Goal: Task Accomplishment & Management: Use online tool/utility

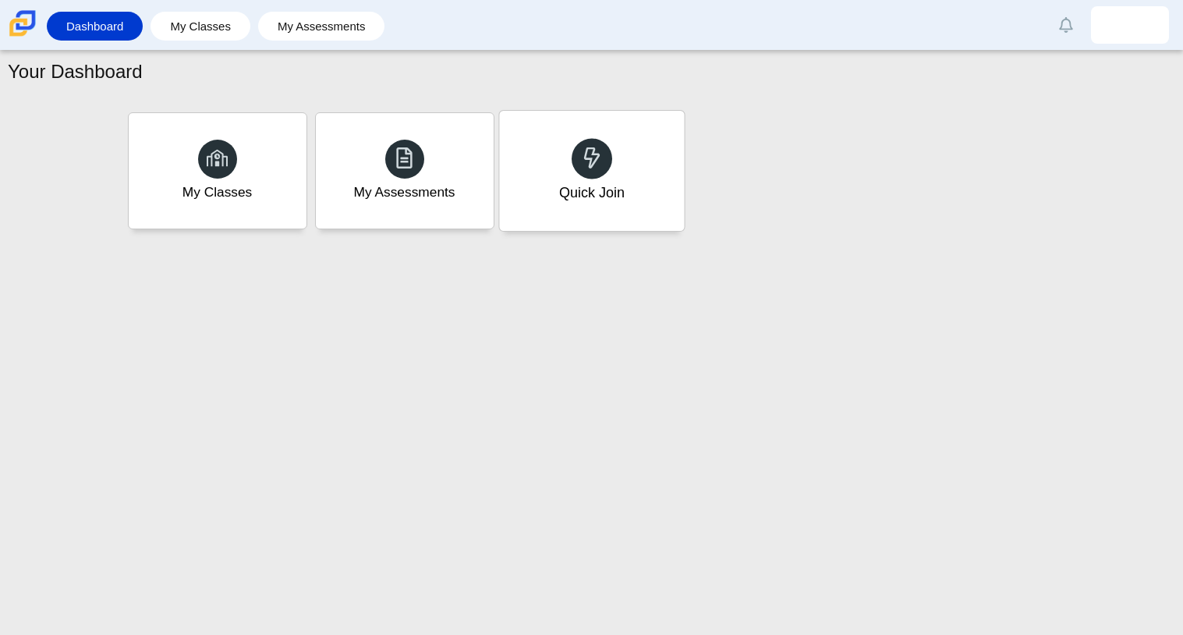
click at [630, 186] on div "Quick Join" at bounding box center [591, 171] width 185 height 120
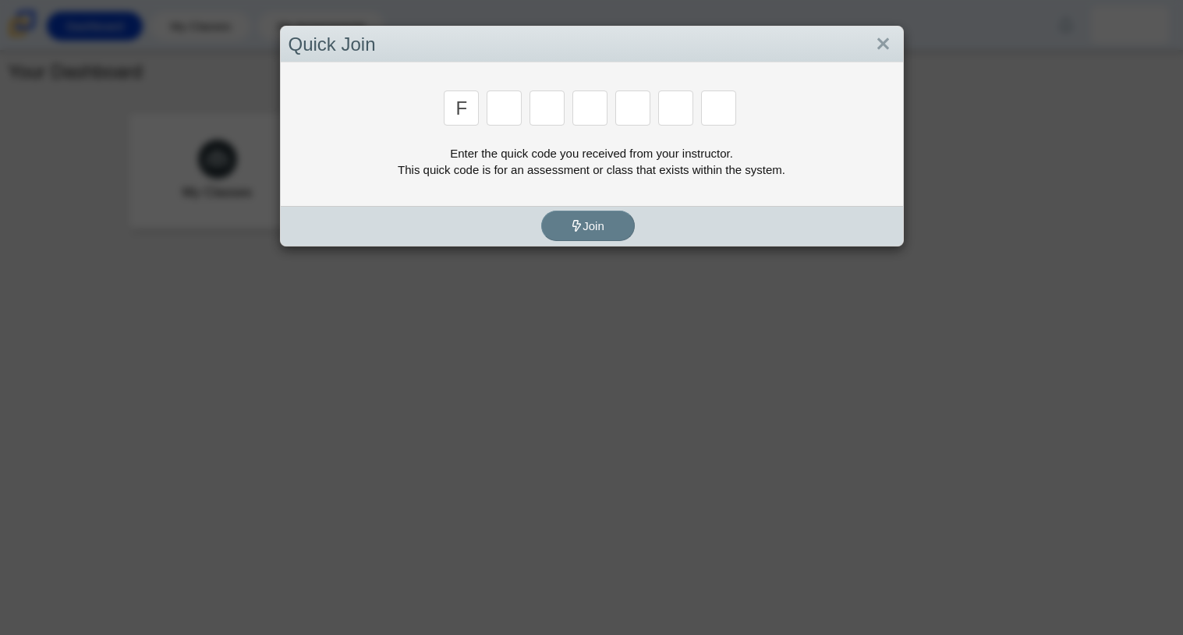
type input "F"
type input "7"
type input "m"
type input "c"
type input "h"
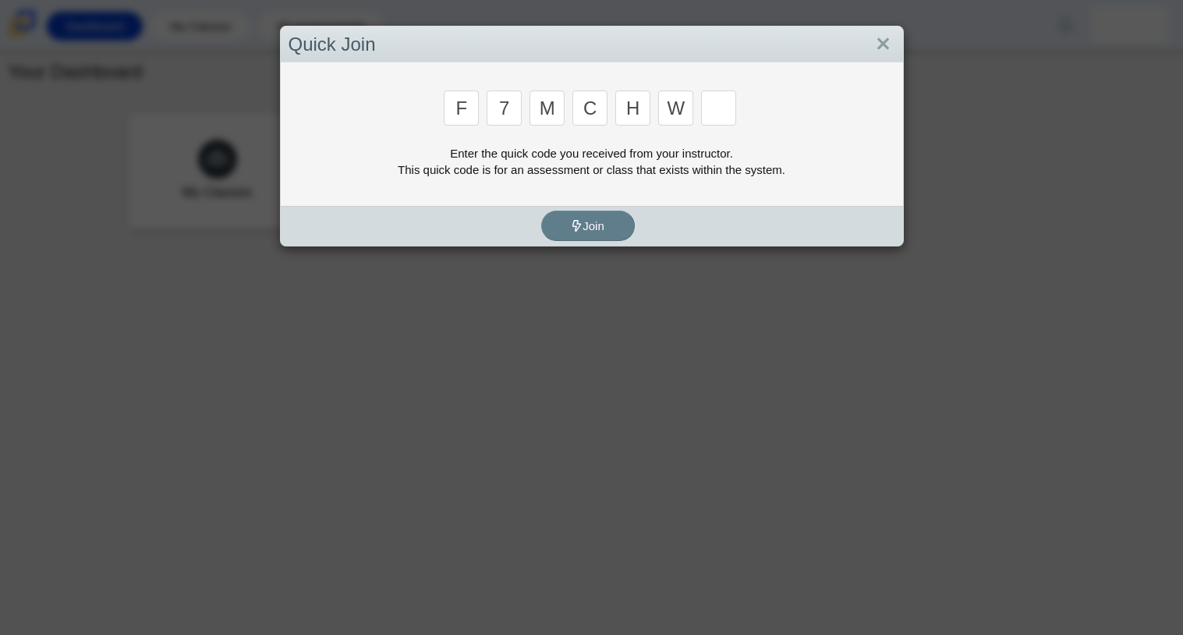
type input "w"
type input "k"
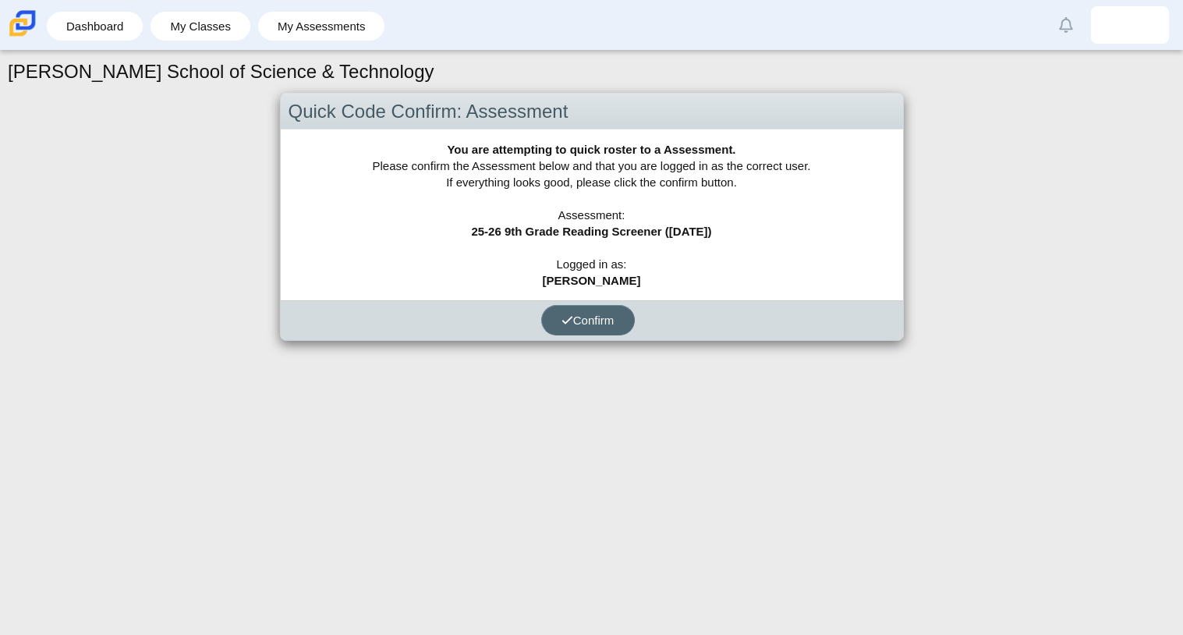
click at [593, 323] on span "Confirm" at bounding box center [587, 319] width 53 height 13
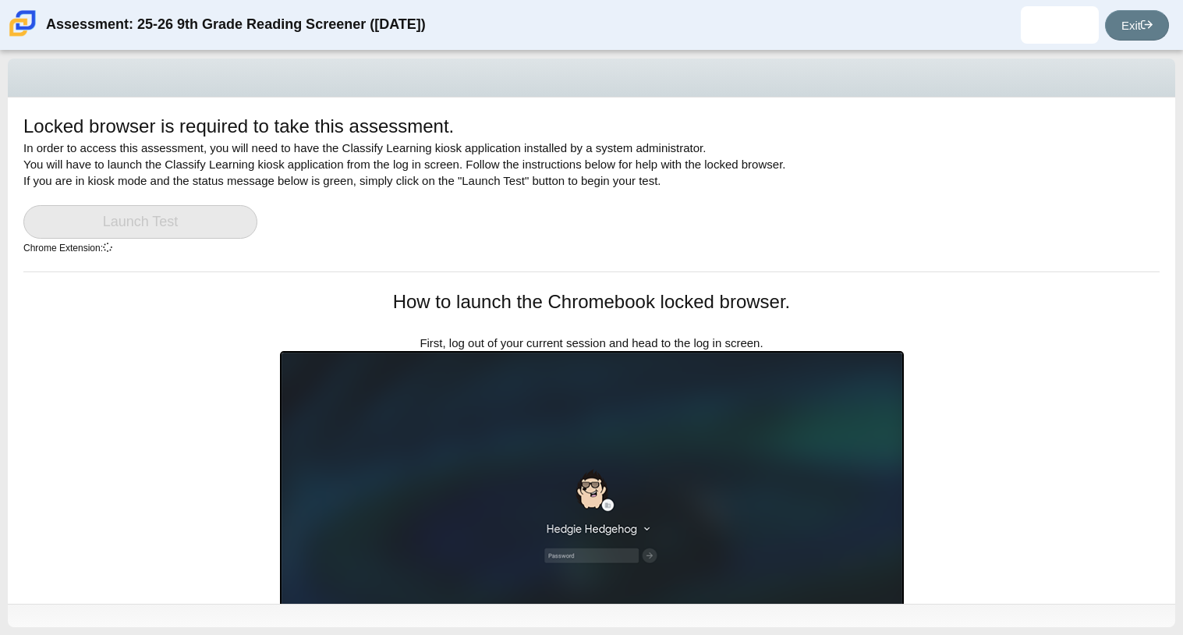
click at [172, 233] on link "Launch Test" at bounding box center [140, 222] width 234 height 34
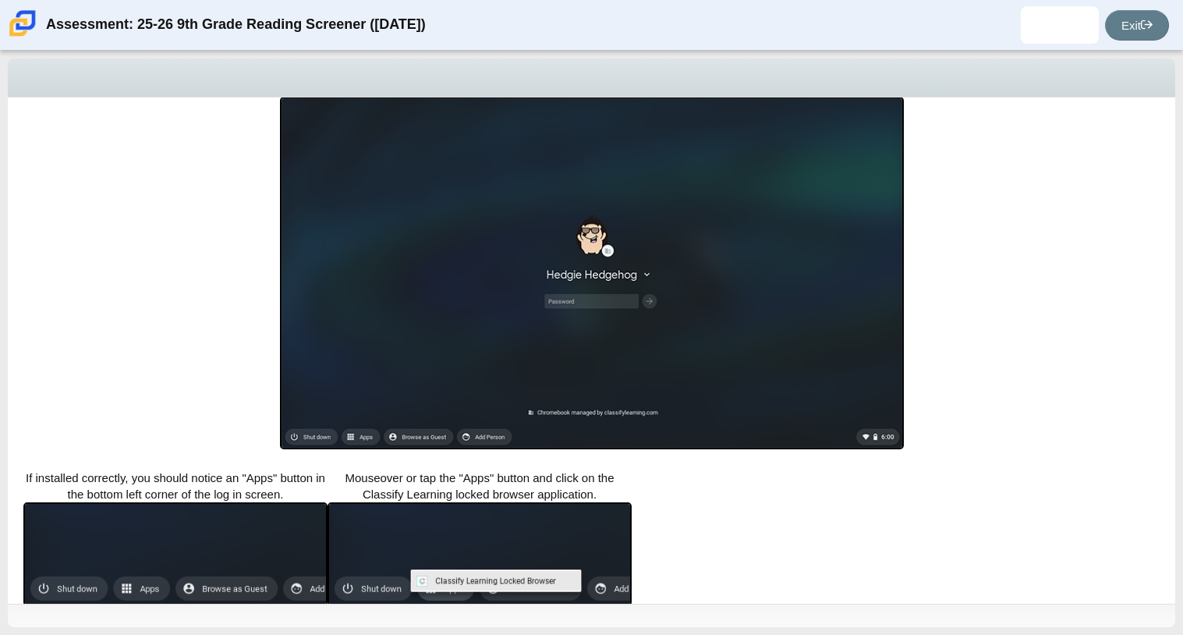
scroll to position [277, 0]
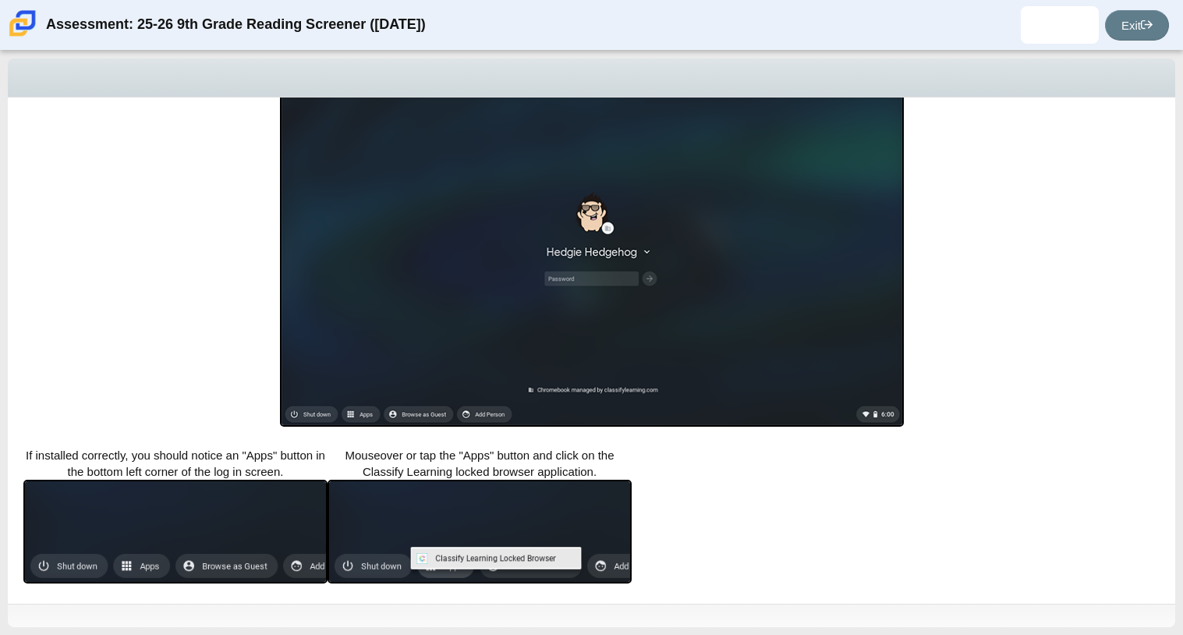
click at [1177, 387] on div "Locked browser is required to take this assessment. In order to access this ass…" at bounding box center [591, 343] width 1183 height 584
drag, startPoint x: 1181, startPoint y: 519, endPoint x: 1181, endPoint y: 493, distance: 25.7
click at [1181, 493] on div "Locked browser is required to take this assessment. In order to access this ass…" at bounding box center [591, 343] width 1183 height 584
click at [1181, 598] on div "Locked browser is required to take this assessment. In order to access this ass…" at bounding box center [591, 343] width 1183 height 584
drag, startPoint x: 1181, startPoint y: 485, endPoint x: 1181, endPoint y: 440, distance: 45.2
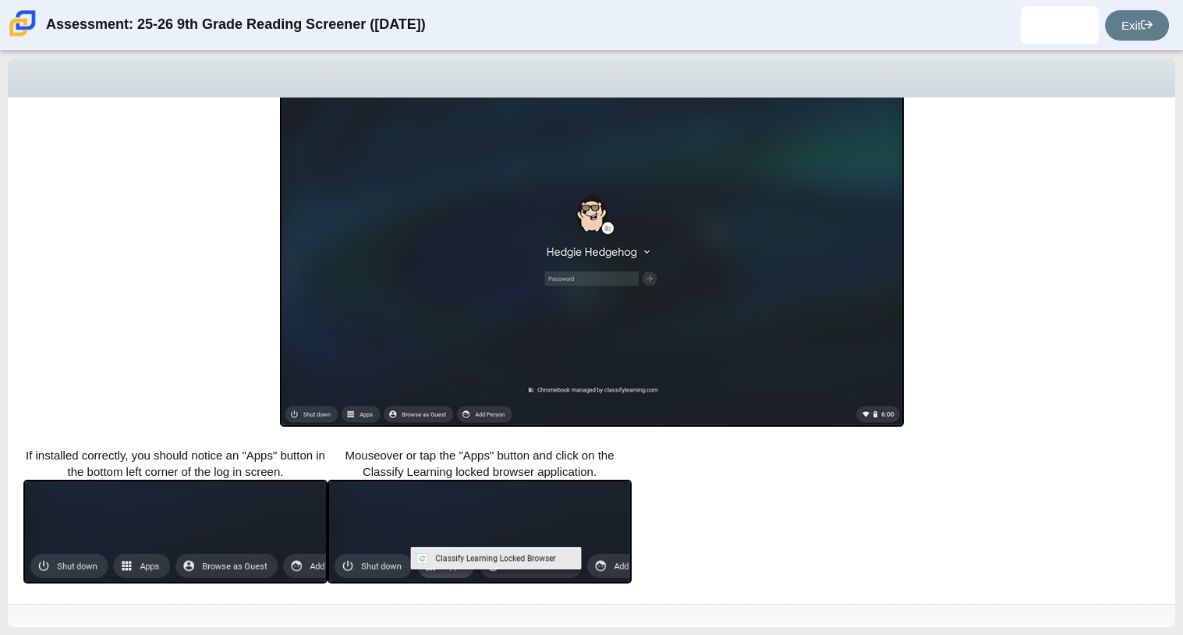
click at [1181, 440] on div "Locked browser is required to take this assessment. In order to access this ass…" at bounding box center [591, 343] width 1183 height 584
